Goal: Task Accomplishment & Management: Manage account settings

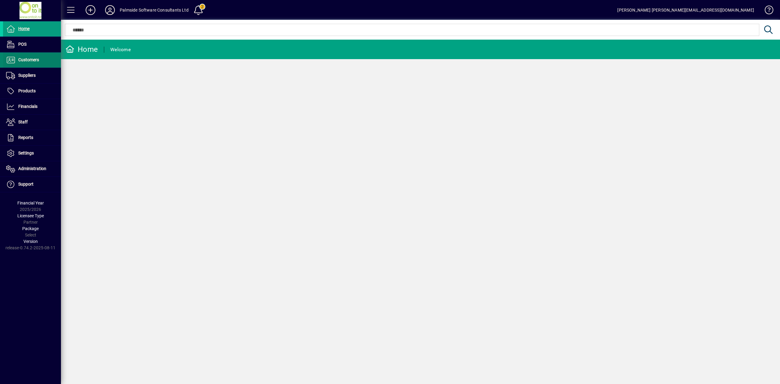
click at [36, 60] on span "Customers" at bounding box center [28, 59] width 21 height 5
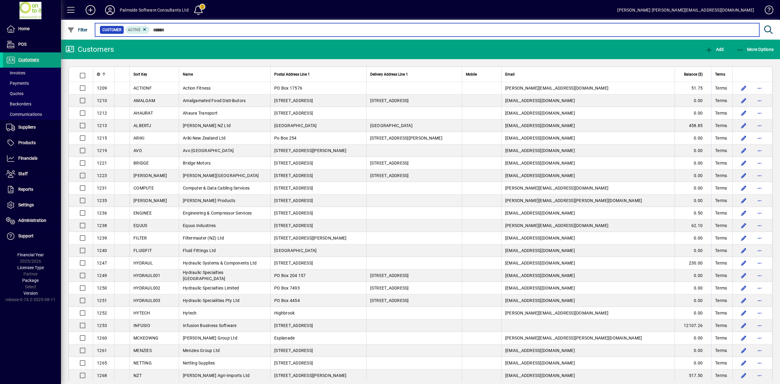
click at [190, 27] on input "text" at bounding box center [452, 30] width 604 height 9
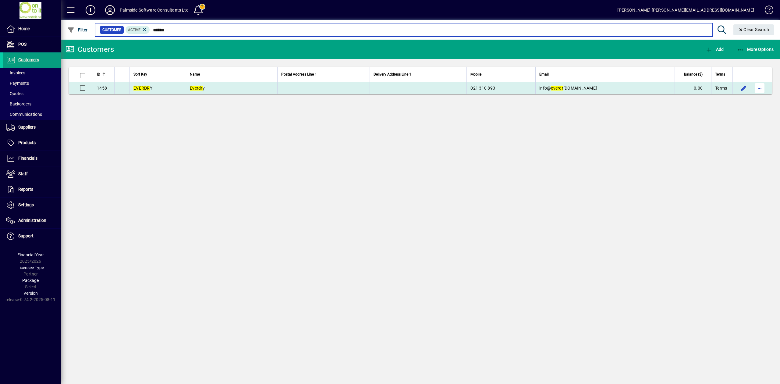
type input "******"
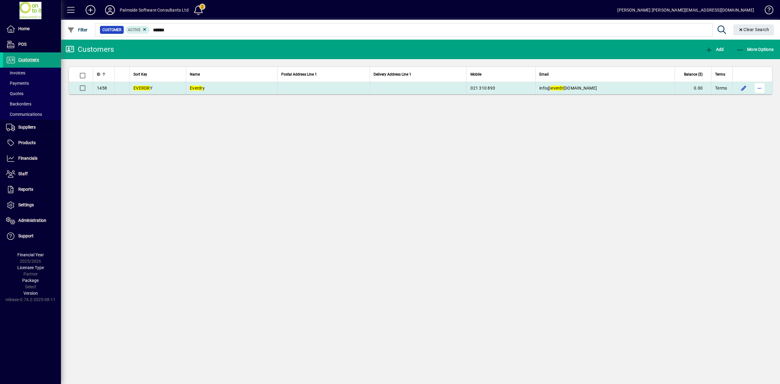
click at [759, 89] on span "button" at bounding box center [759, 88] width 15 height 15
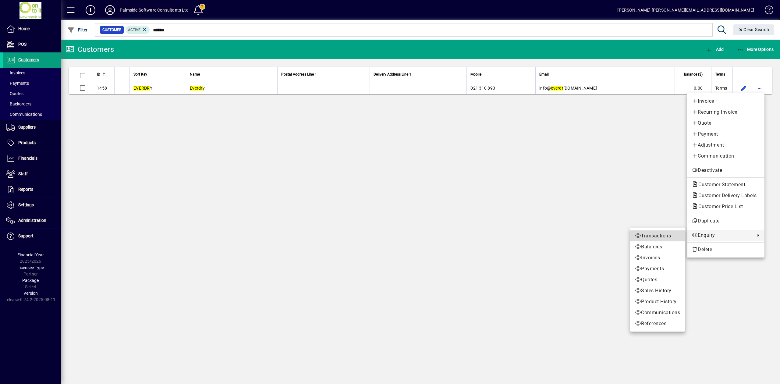
click at [675, 238] on span "Transactions" at bounding box center [657, 235] width 45 height 7
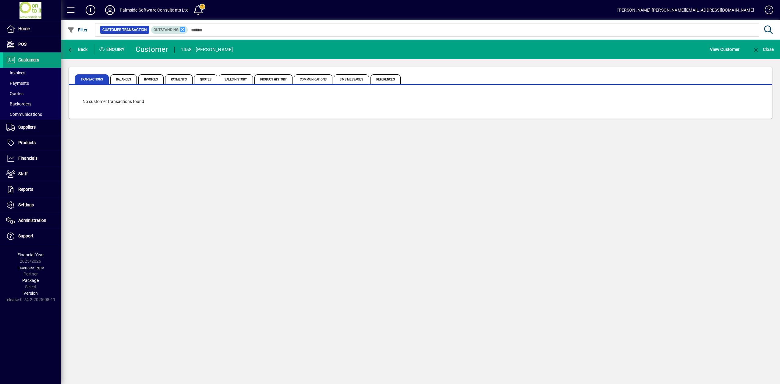
click at [183, 30] on icon at bounding box center [182, 29] width 5 height 5
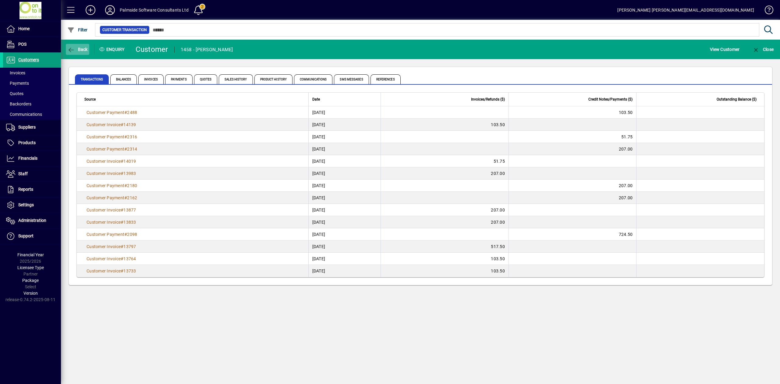
click at [77, 45] on span "button" at bounding box center [77, 49] width 23 height 15
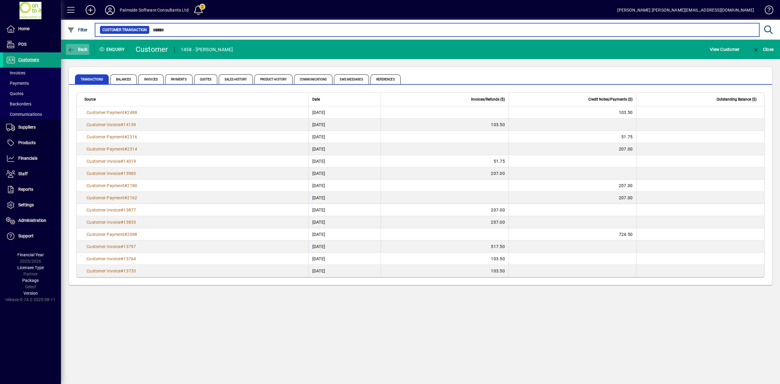
type input "******"
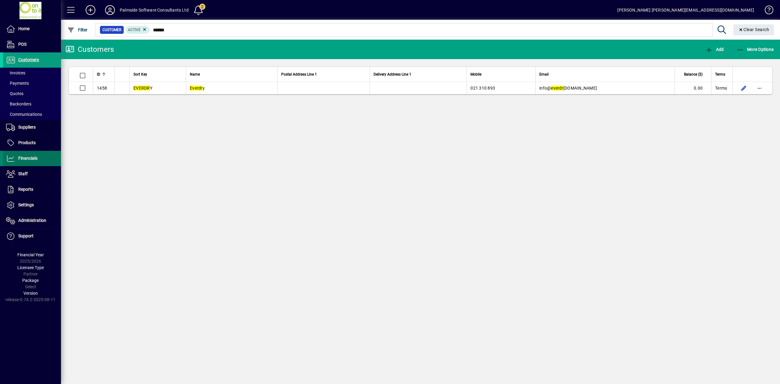
click at [31, 158] on span "Financials" at bounding box center [27, 158] width 19 height 5
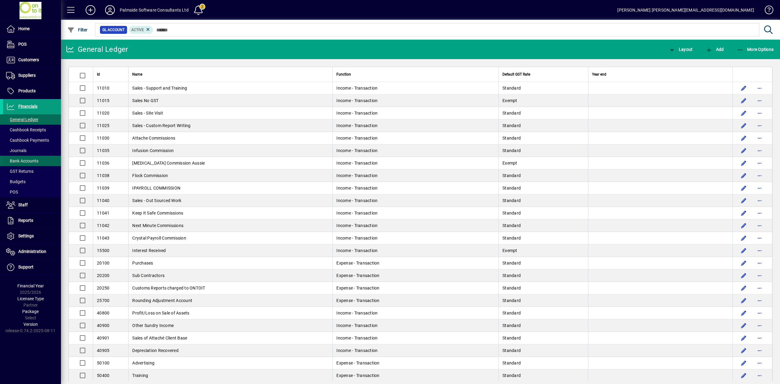
click at [29, 159] on span "Bank Accounts" at bounding box center [22, 160] width 32 height 5
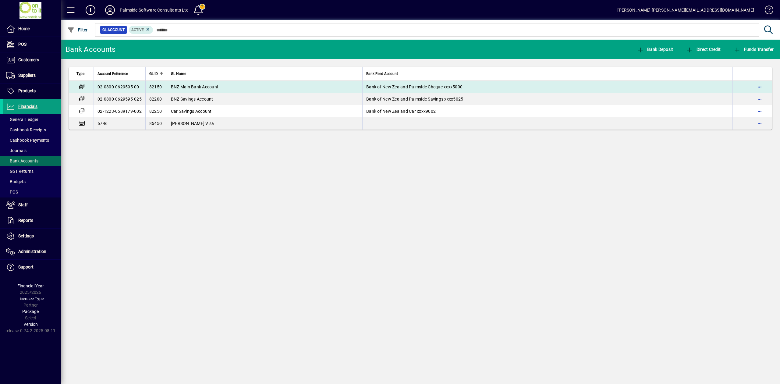
click at [200, 87] on span "BNZ Main Bank Account" at bounding box center [195, 86] width 48 height 5
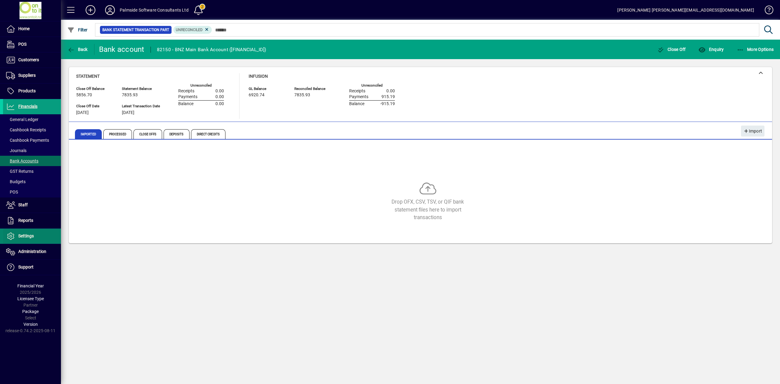
click at [25, 234] on span "Settings" at bounding box center [26, 235] width 16 height 5
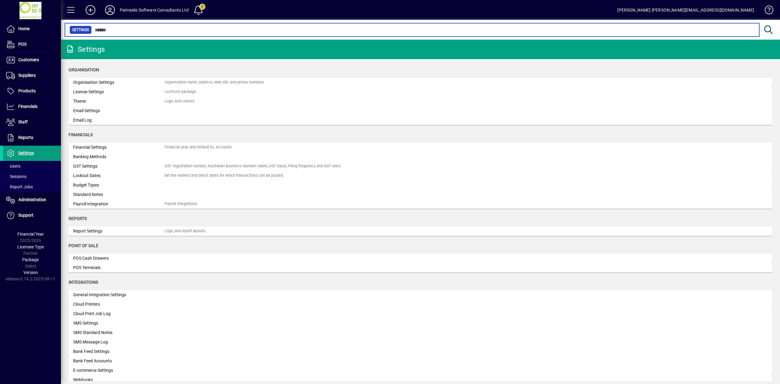
click at [132, 29] on input "text" at bounding box center [423, 30] width 662 height 9
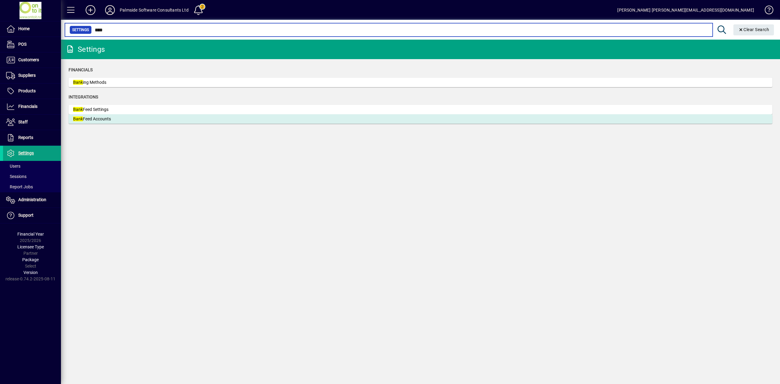
type input "****"
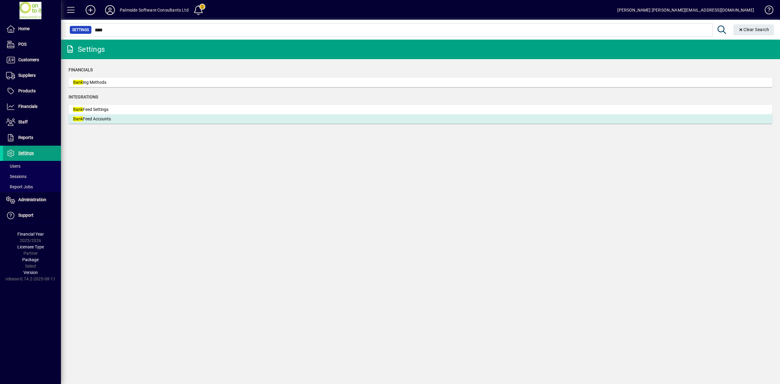
click at [137, 117] on div "Bank Feed Accounts" at bounding box center [118, 119] width 91 height 6
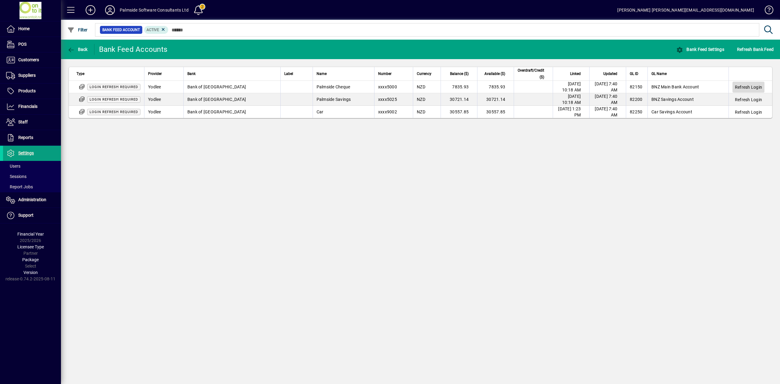
click at [740, 88] on span "Refresh Login" at bounding box center [748, 87] width 27 height 6
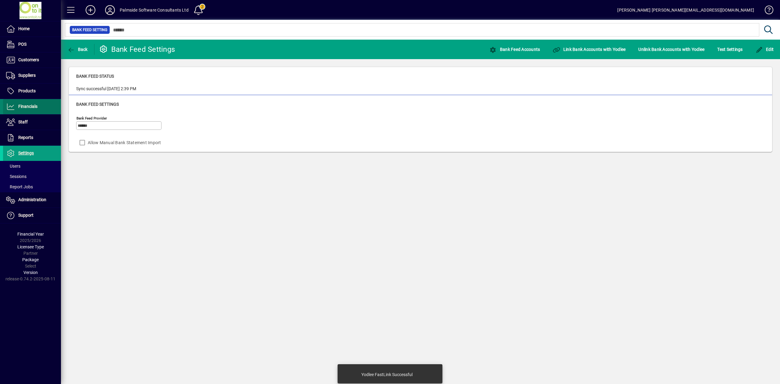
click at [25, 105] on span "Financials" at bounding box center [27, 106] width 19 height 5
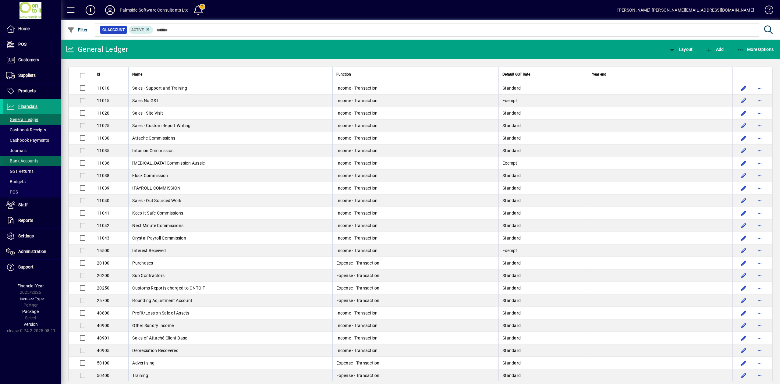
click at [31, 162] on span "Bank Accounts" at bounding box center [22, 160] width 32 height 5
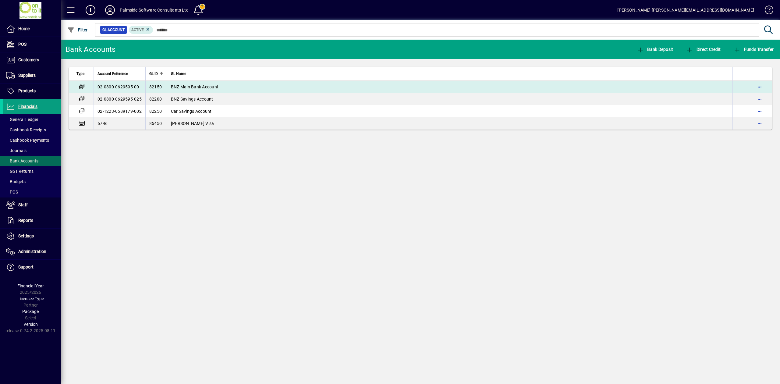
click at [183, 87] on span "BNZ Main Bank Account" at bounding box center [195, 86] width 48 height 5
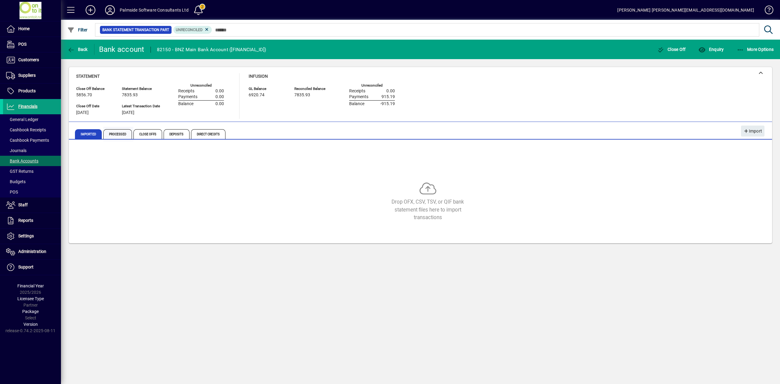
click at [111, 138] on span "Processed" at bounding box center [117, 134] width 29 height 10
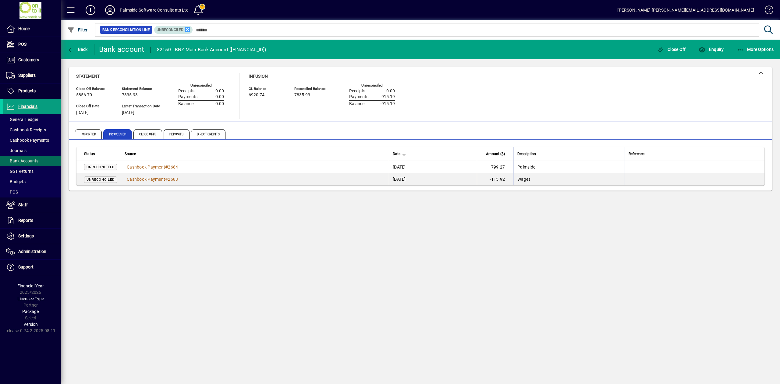
click at [189, 30] on icon at bounding box center [187, 29] width 5 height 5
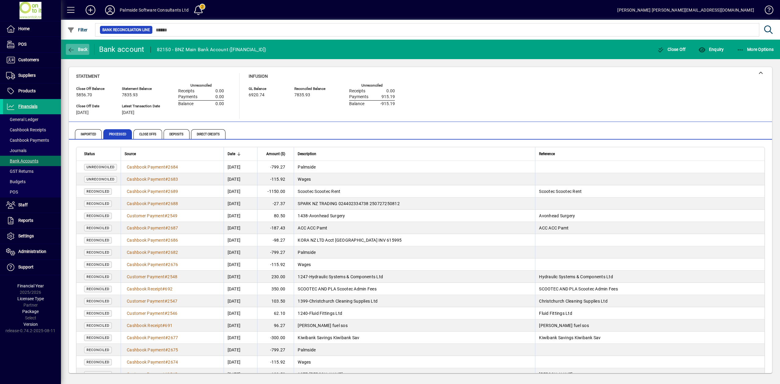
click at [82, 48] on span "Back" at bounding box center [77, 49] width 20 height 5
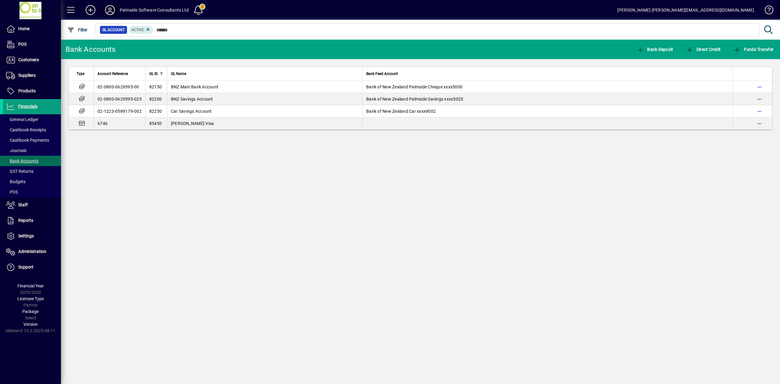
click at [107, 9] on icon at bounding box center [110, 10] width 12 height 10
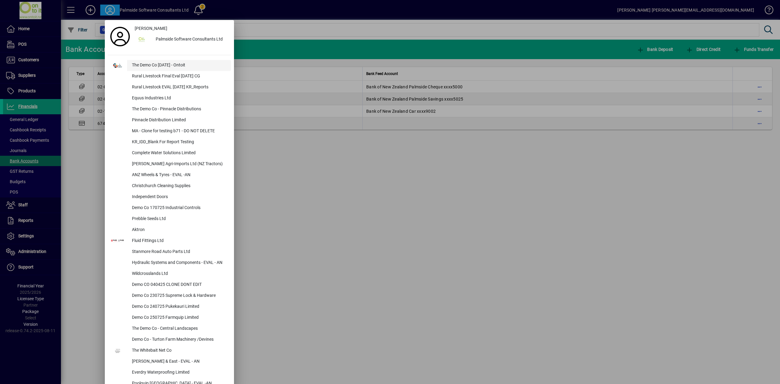
click at [155, 66] on div "The Demo Co Oct 2024 - Ontoit" at bounding box center [179, 65] width 104 height 11
